Goal: Transaction & Acquisition: Purchase product/service

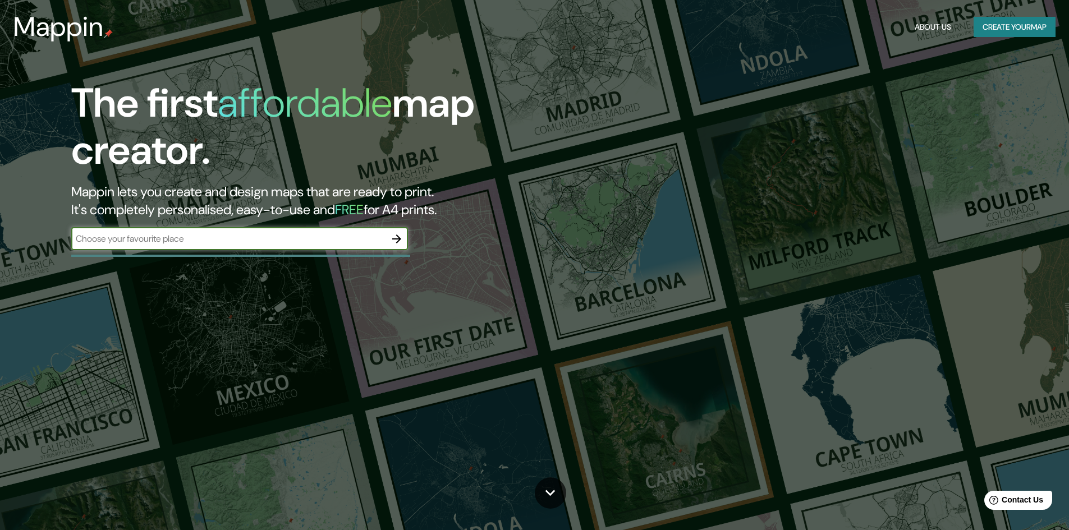
click at [242, 241] on input "text" at bounding box center [228, 238] width 314 height 13
type input "malaga"
click at [396, 242] on icon "button" at bounding box center [396, 238] width 13 height 13
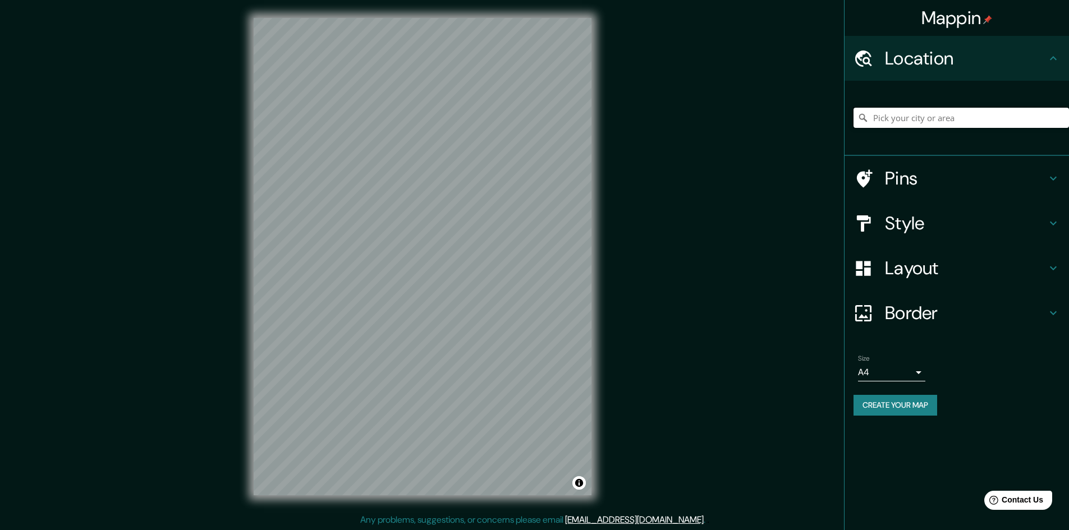
click at [920, 120] on input "Pick your city or area" at bounding box center [962, 118] width 216 height 20
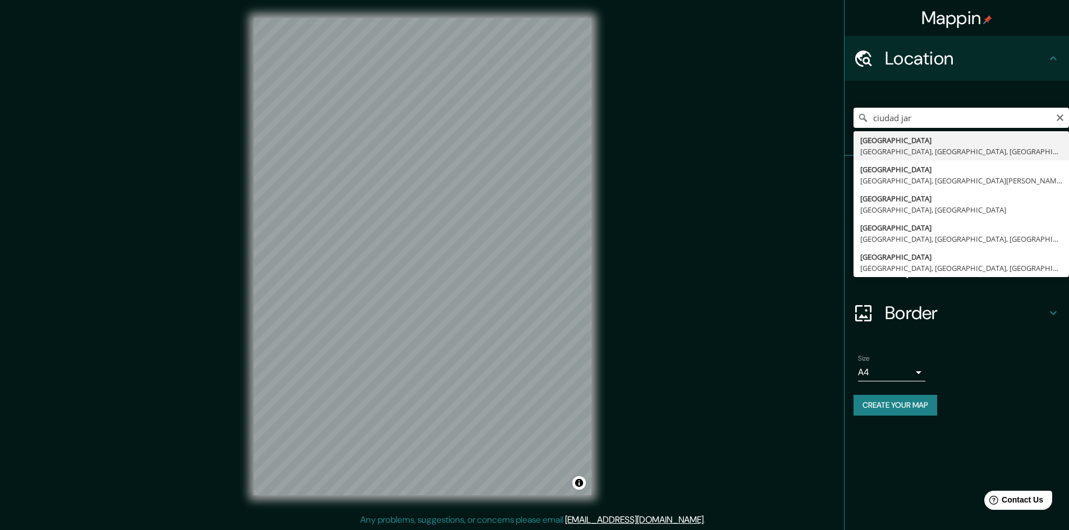
type input "[GEOGRAPHIC_DATA], [GEOGRAPHIC_DATA], [GEOGRAPHIC_DATA], [GEOGRAPHIC_DATA]"
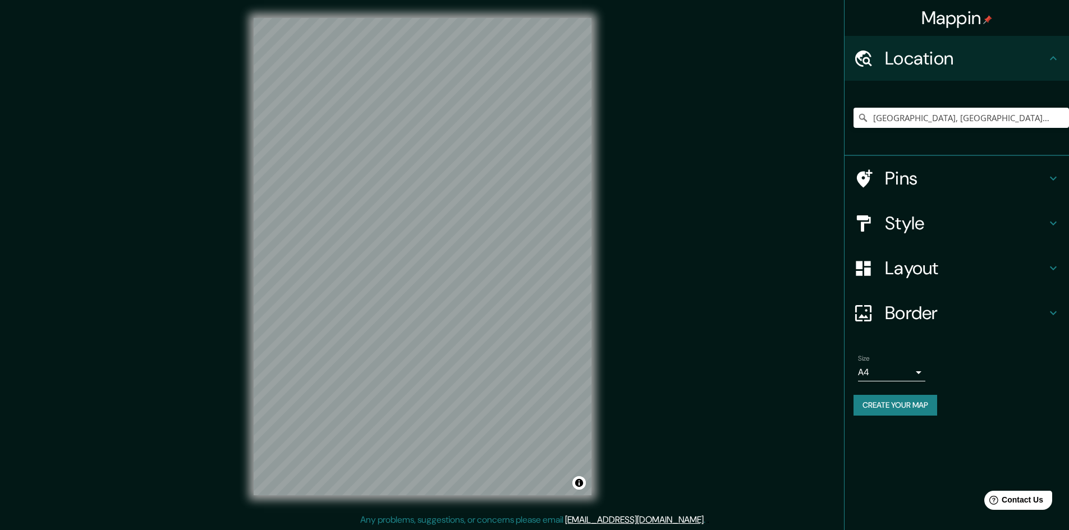
click at [949, 178] on h4 "Pins" at bounding box center [966, 178] width 162 height 22
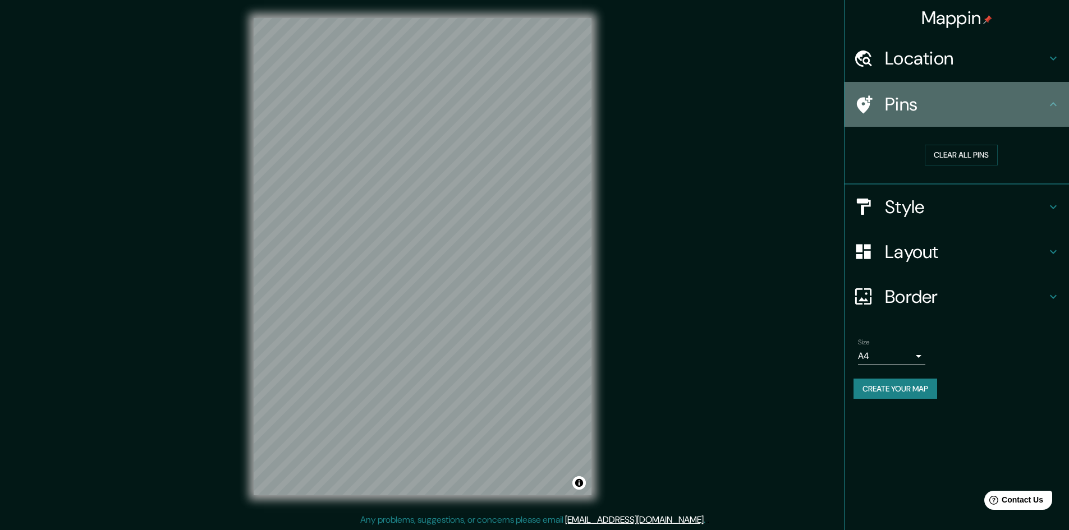
click at [1016, 104] on h4 "Pins" at bounding box center [966, 104] width 162 height 22
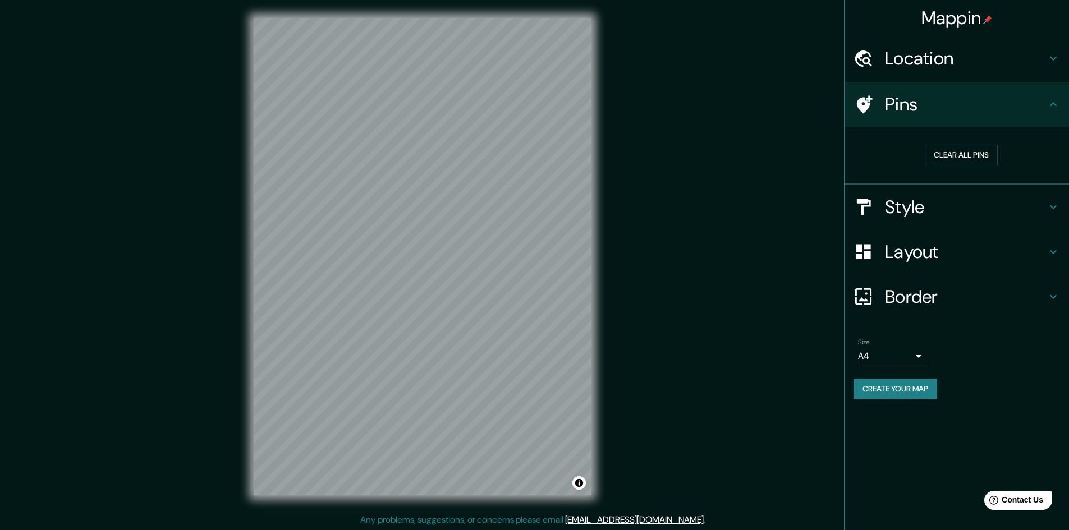
click at [994, 204] on h4 "Style" at bounding box center [966, 207] width 162 height 22
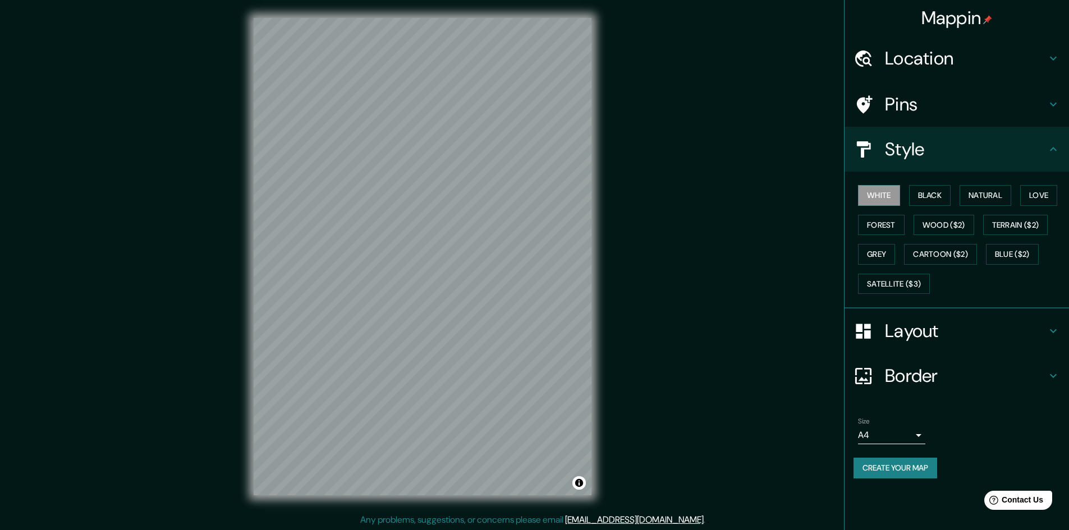
click at [988, 323] on h4 "Layout" at bounding box center [966, 331] width 162 height 22
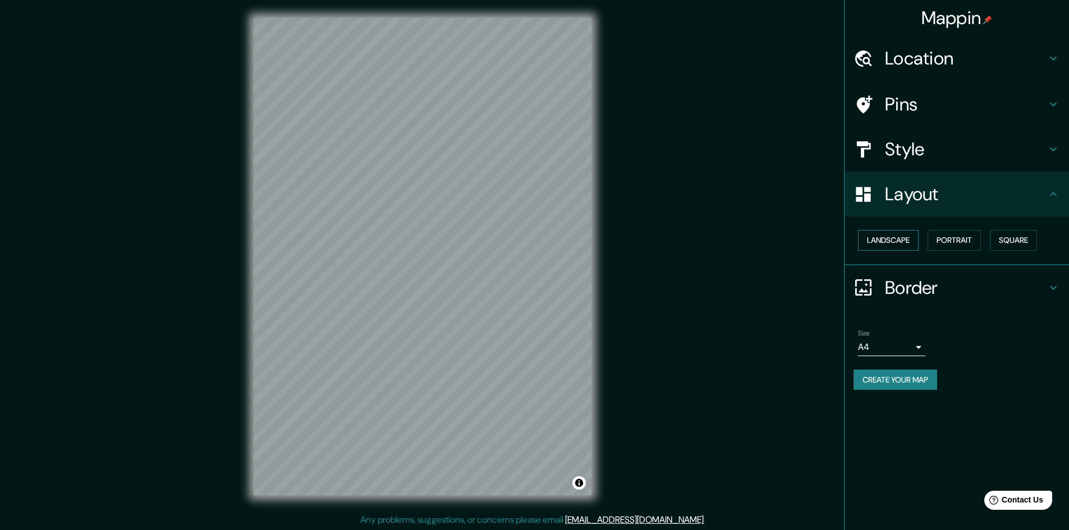
click at [896, 239] on button "Landscape" at bounding box center [888, 240] width 61 height 21
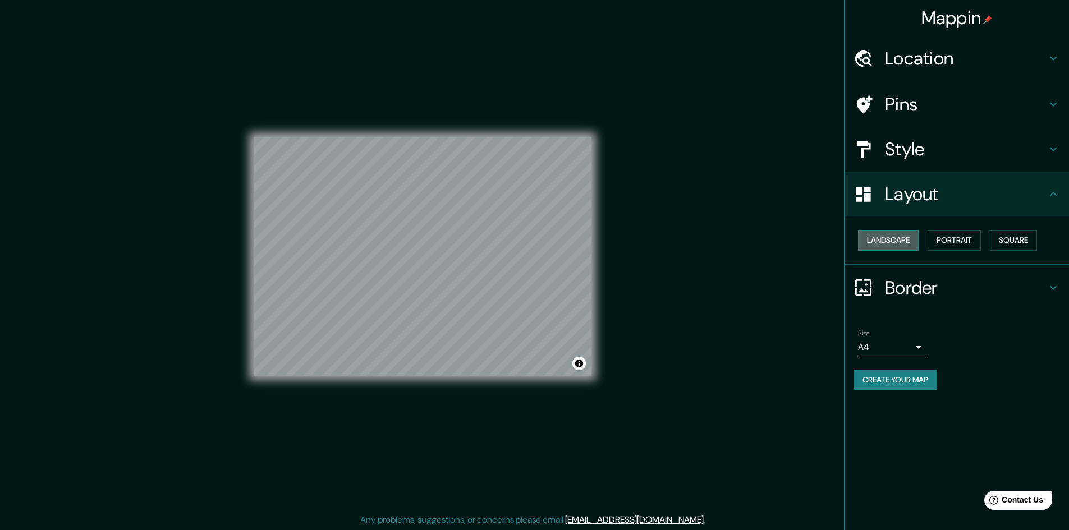
click at [896, 239] on button "Landscape" at bounding box center [888, 240] width 61 height 21
click at [906, 241] on button "Landscape" at bounding box center [888, 240] width 61 height 21
click at [950, 244] on button "Portrait" at bounding box center [954, 240] width 53 height 21
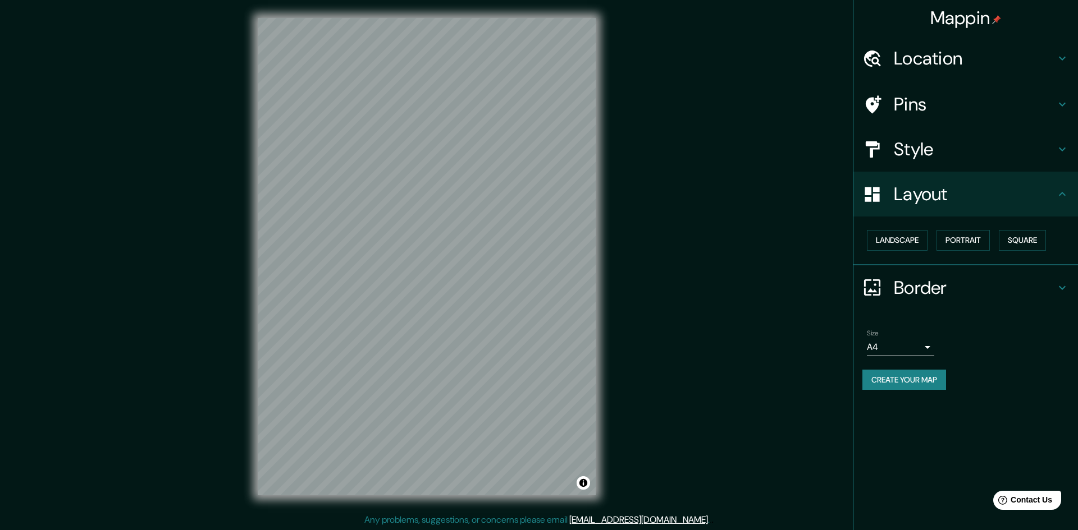
click at [909, 347] on body "Mappin Location Ciudad Jardin, Málaga, provincia de Málaga, España Pins Style L…" at bounding box center [539, 265] width 1078 height 530
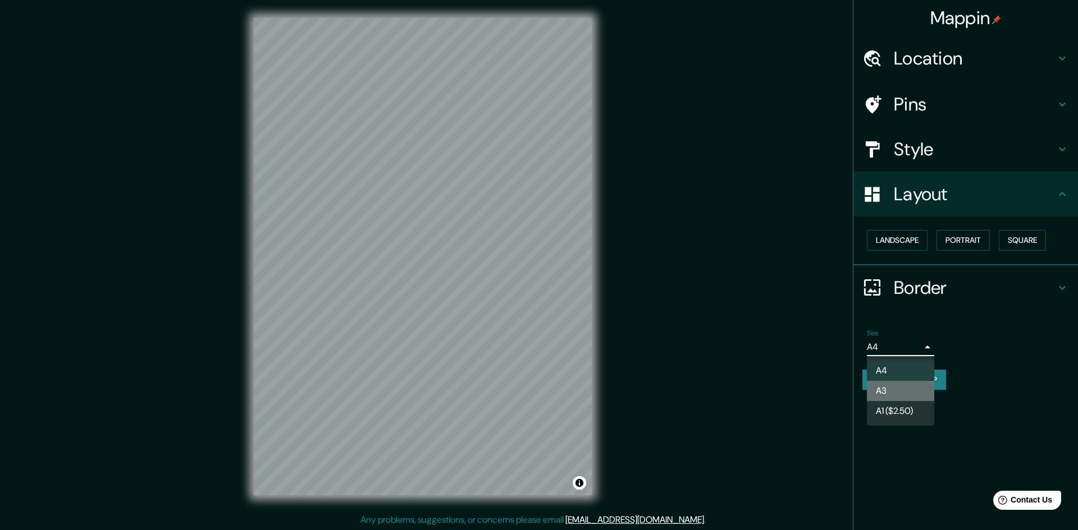
click at [902, 390] on li "A3" at bounding box center [900, 391] width 67 height 20
type input "a4"
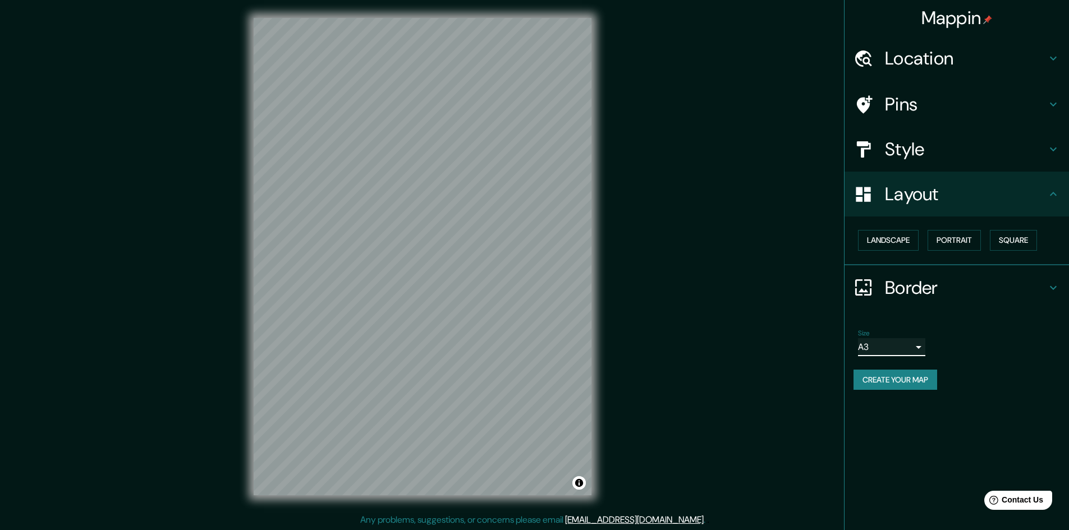
scroll to position [1, 0]
click at [973, 159] on h4 "Style" at bounding box center [966, 149] width 162 height 22
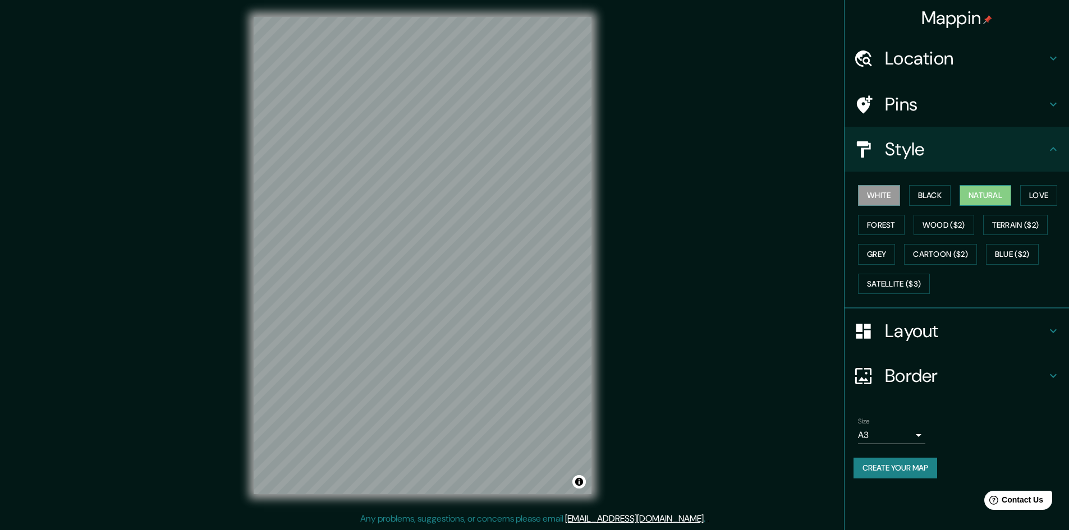
click at [979, 198] on button "Natural" at bounding box center [986, 195] width 52 height 21
click at [882, 196] on button "White" at bounding box center [879, 195] width 42 height 21
click at [899, 464] on button "Create your map" at bounding box center [896, 468] width 84 height 21
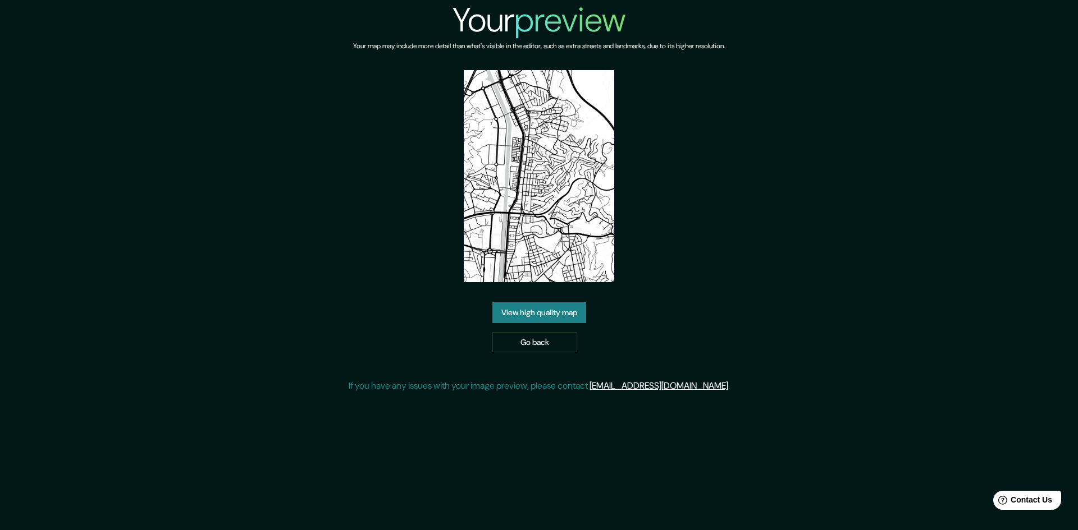
click at [551, 317] on link "View high quality map" at bounding box center [539, 313] width 94 height 21
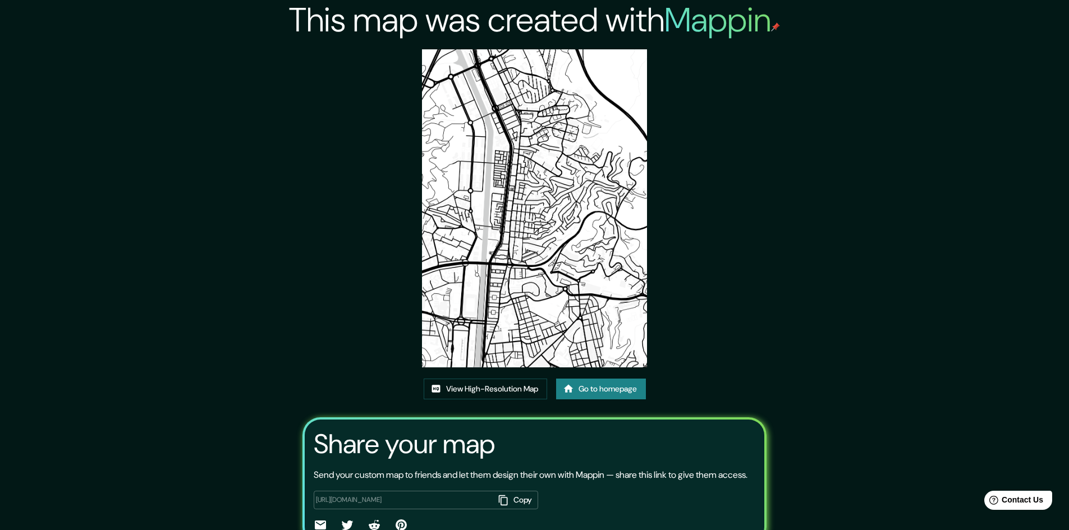
click at [598, 391] on link "Go to homepage" at bounding box center [601, 389] width 90 height 21
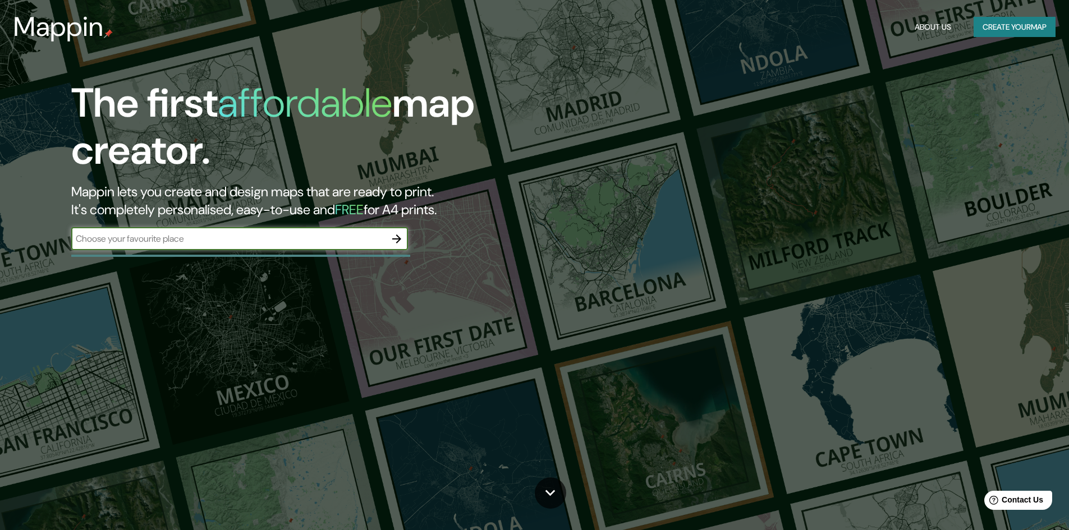
click at [272, 239] on input "text" at bounding box center [228, 238] width 314 height 13
type input "malaga"
click at [397, 240] on icon "button" at bounding box center [396, 238] width 13 height 13
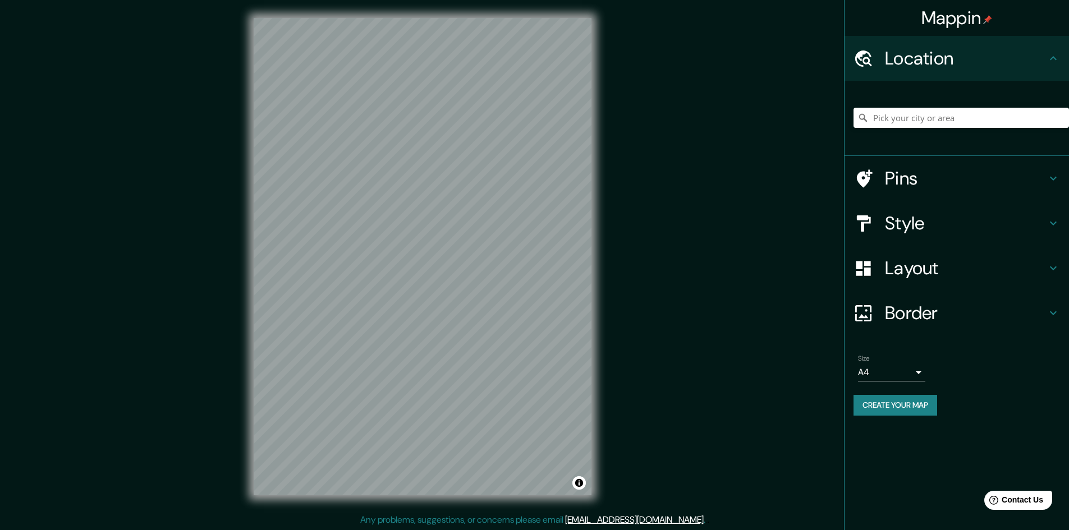
click at [959, 68] on h4 "Location" at bounding box center [966, 58] width 162 height 22
click at [934, 116] on input "Pick your city or area" at bounding box center [962, 118] width 216 height 20
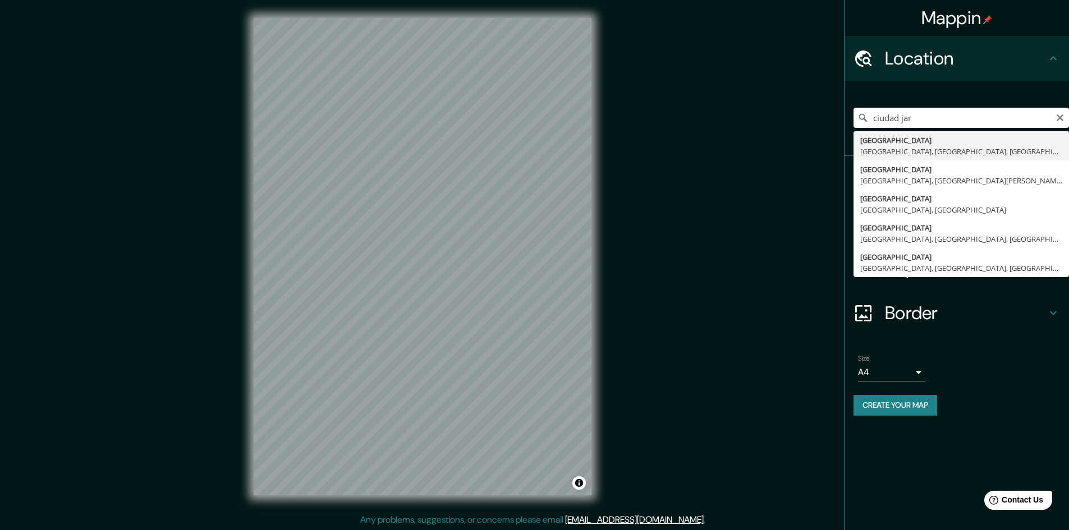
type input "[GEOGRAPHIC_DATA], [GEOGRAPHIC_DATA], [GEOGRAPHIC_DATA], [GEOGRAPHIC_DATA]"
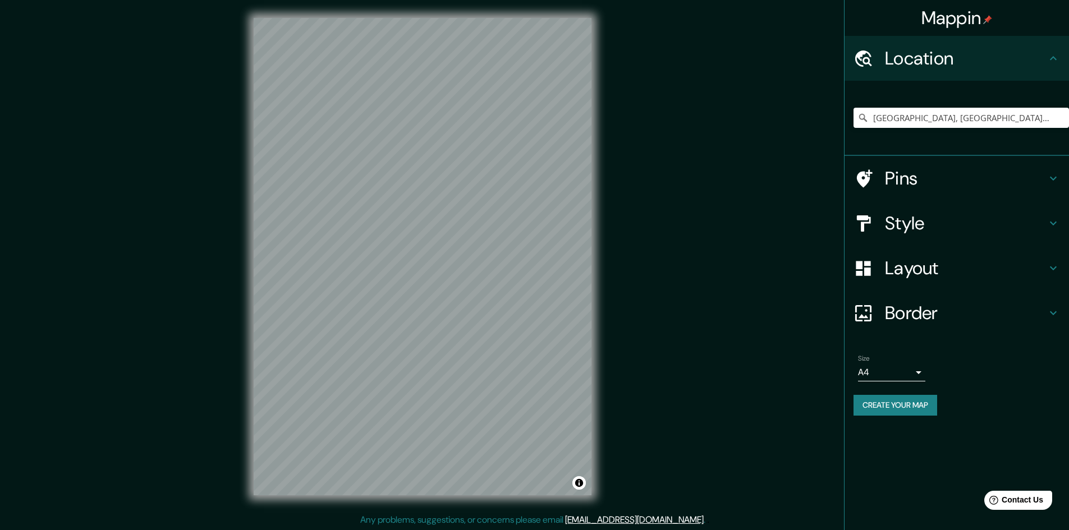
click at [910, 375] on body "Mappin Location [GEOGRAPHIC_DATA], [GEOGRAPHIC_DATA], [GEOGRAPHIC_DATA], [GEOGR…" at bounding box center [534, 265] width 1069 height 530
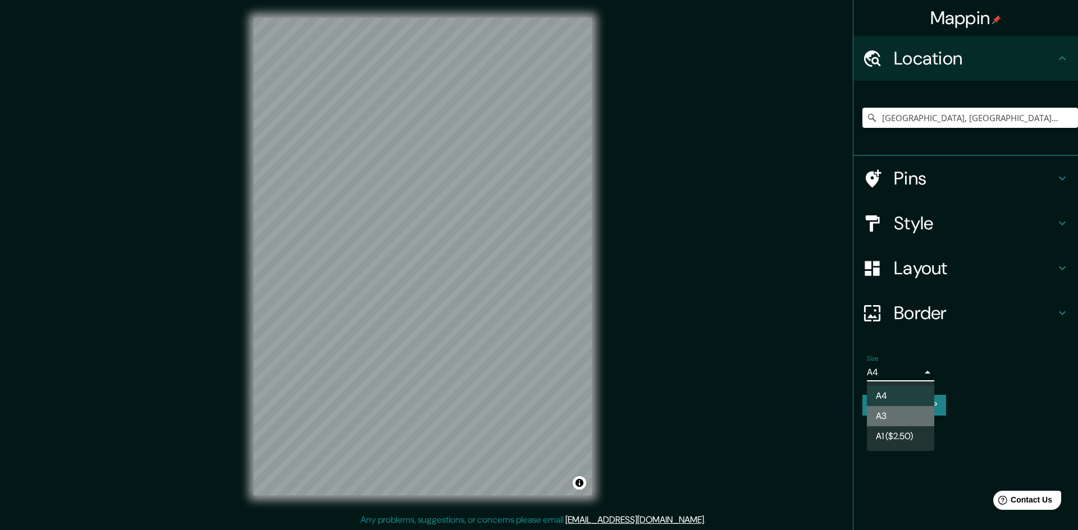
click at [897, 417] on li "A3" at bounding box center [900, 416] width 67 height 20
type input "a4"
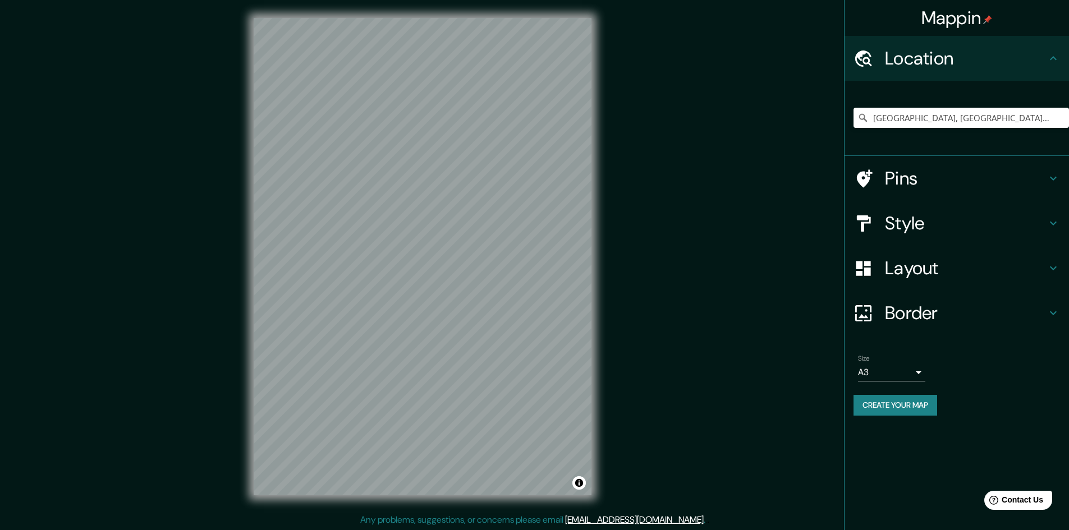
click at [879, 410] on button "Create your map" at bounding box center [896, 405] width 84 height 21
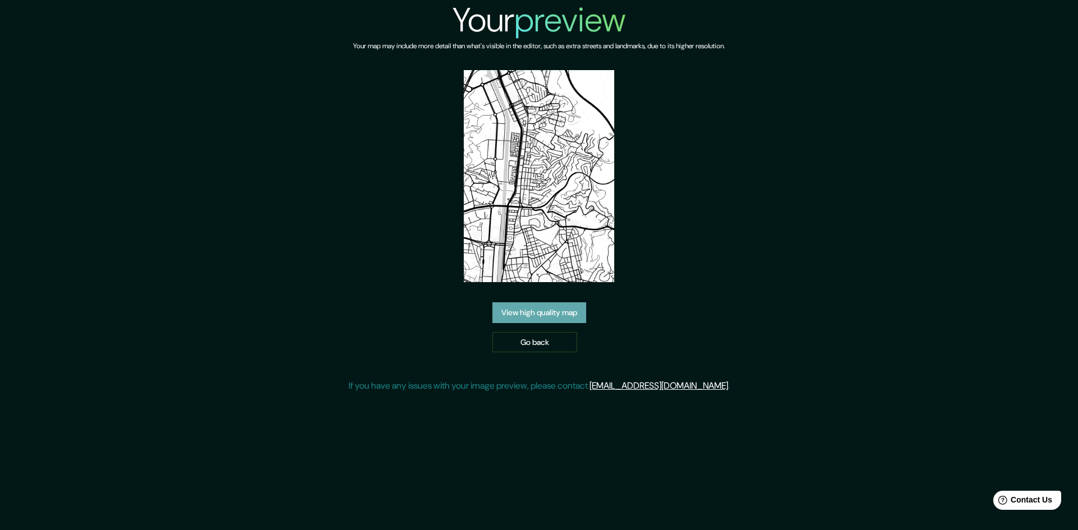
click at [540, 308] on link "View high quality map" at bounding box center [539, 313] width 94 height 21
